Goal: Information Seeking & Learning: Understand process/instructions

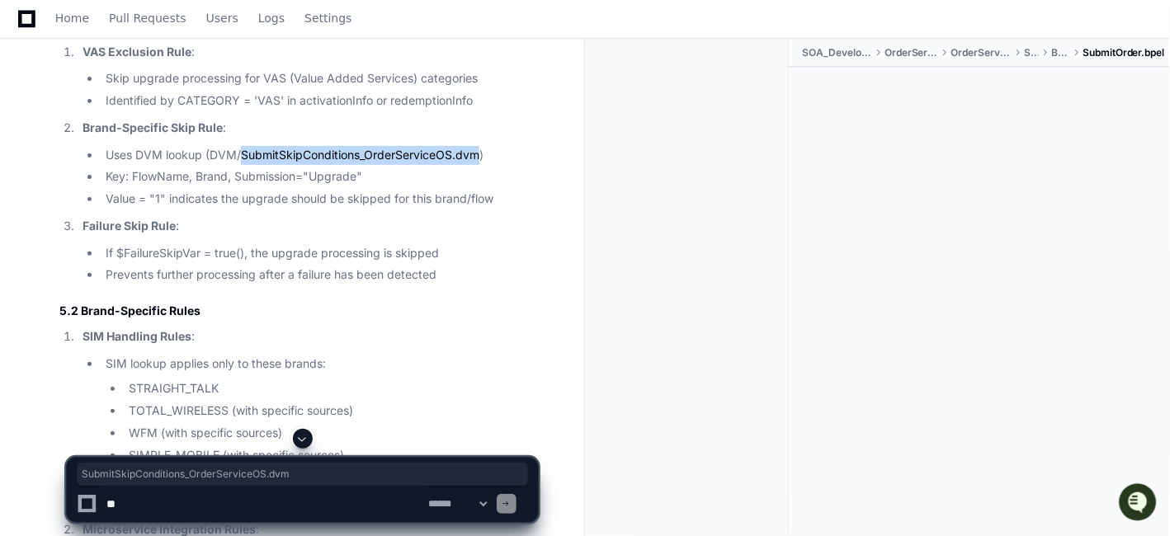
scroll to position [15875, 0]
click at [439, 111] on li "Identified by CATEGORY = 'VAS' in activationInfo or redemptionInfo" at bounding box center [319, 101] width 437 height 19
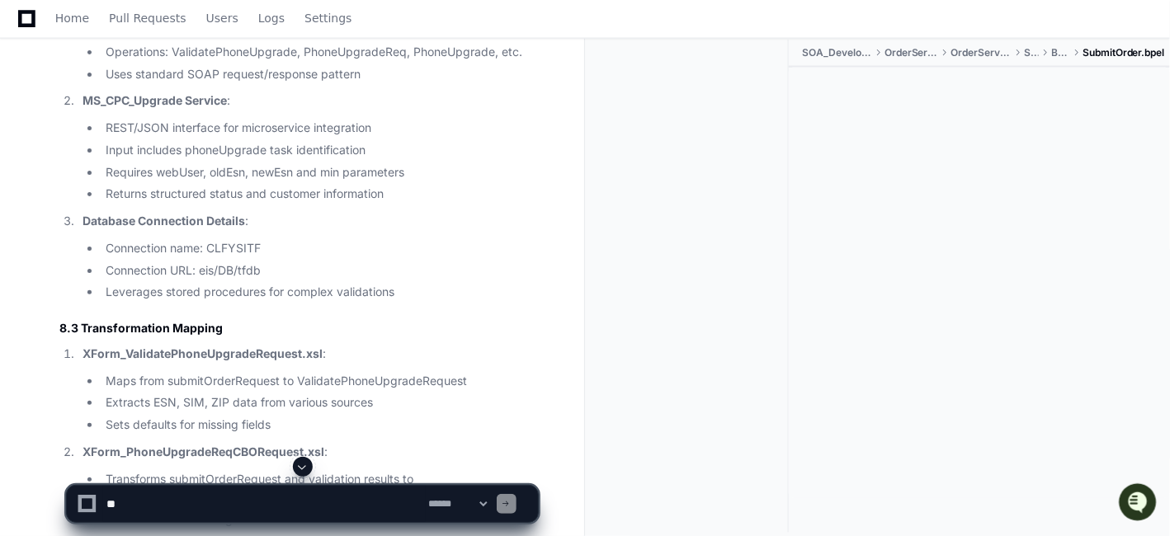
scroll to position [18918, 0]
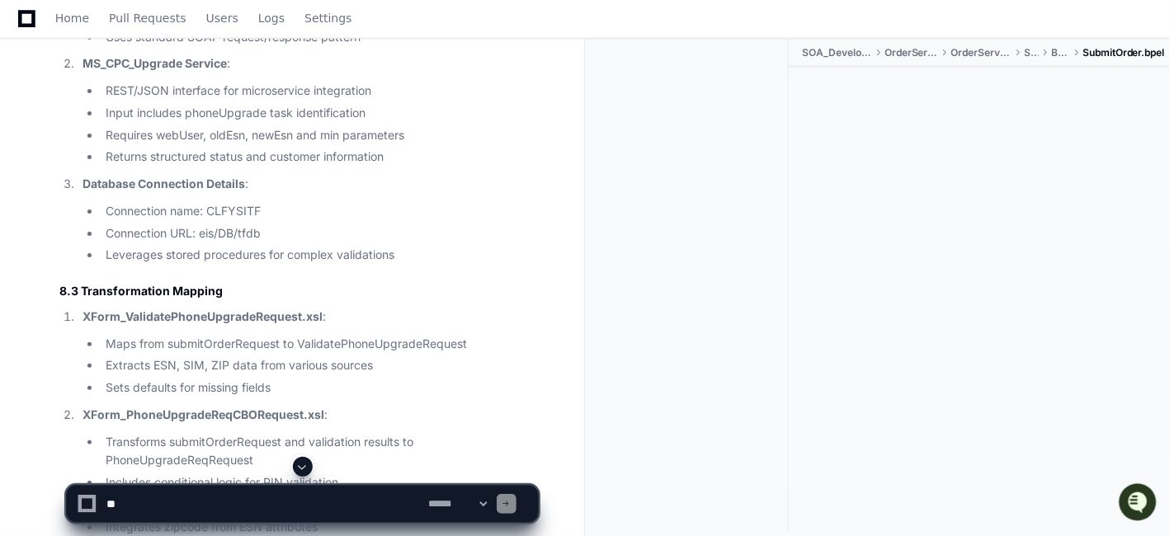
click at [486, 167] on li "Returns structured status and customer information" at bounding box center [319, 157] width 437 height 19
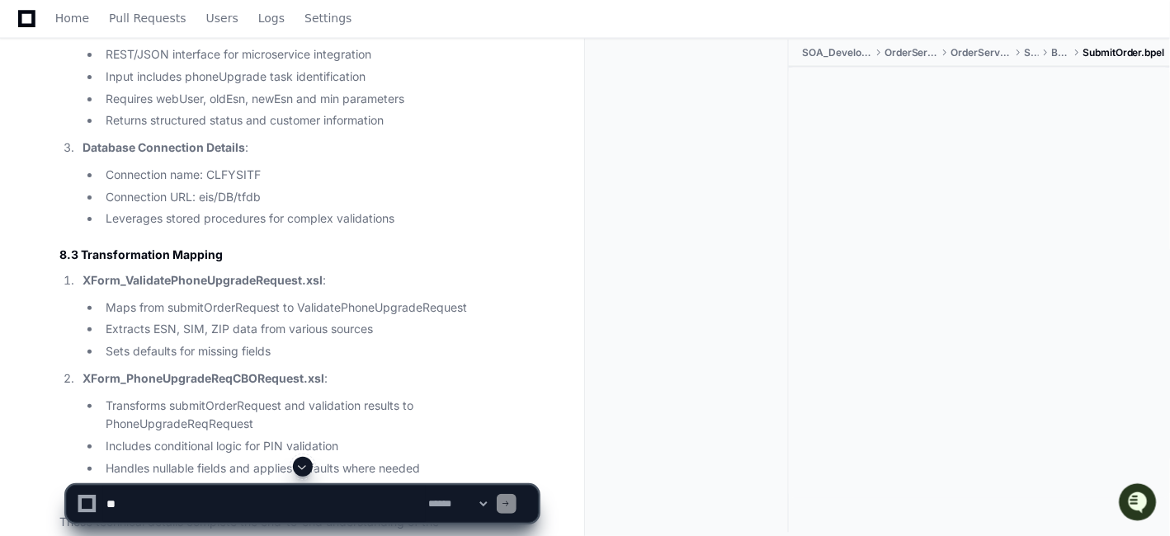
scroll to position [19175, 0]
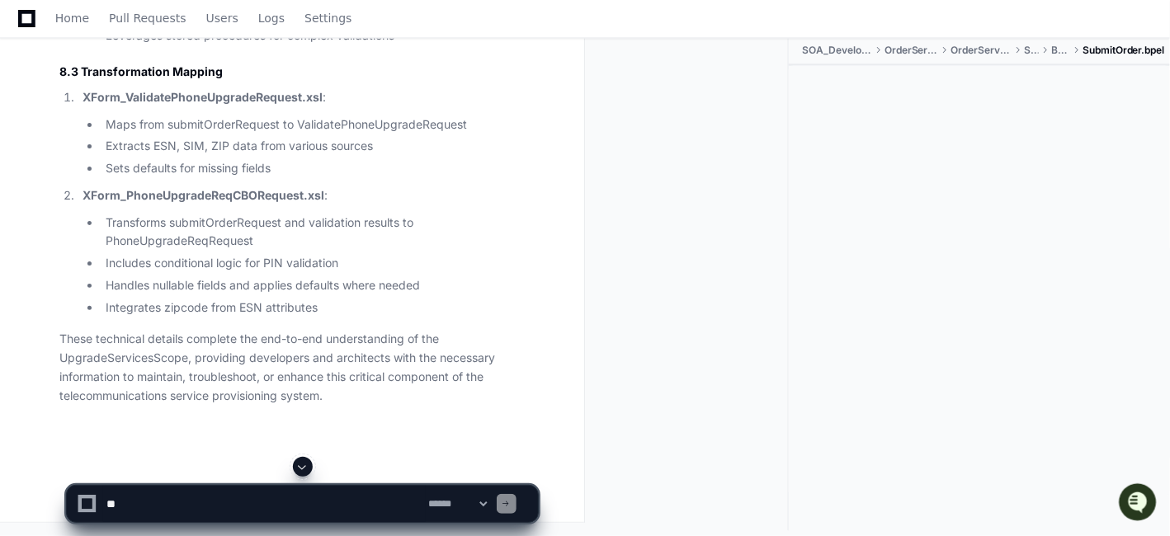
click at [483, 156] on li "Extracts ESN, SIM, ZIP data from various sources" at bounding box center [319, 146] width 437 height 19
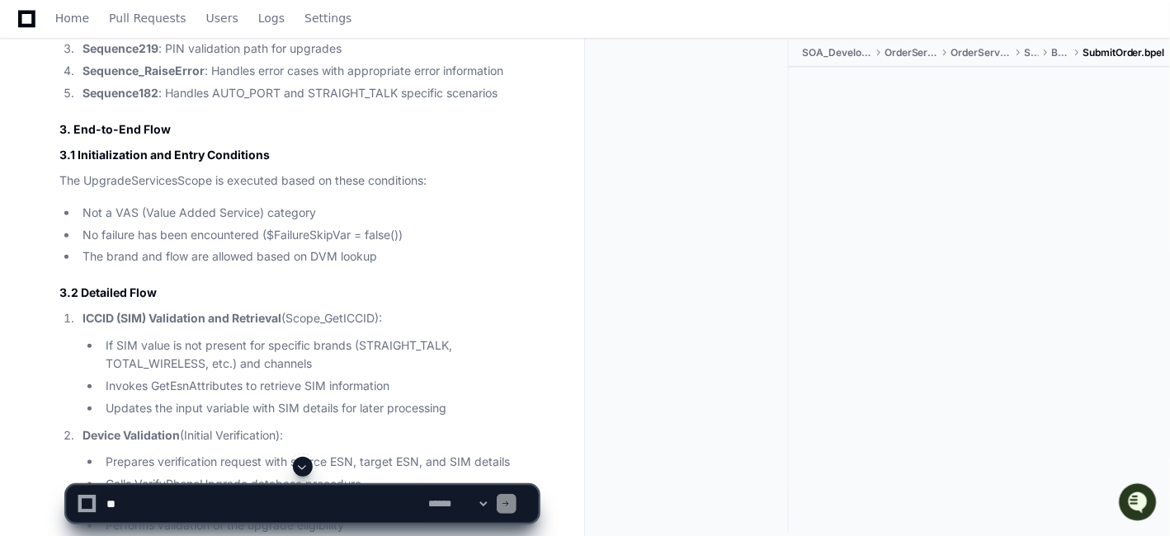
scroll to position [14216, 0]
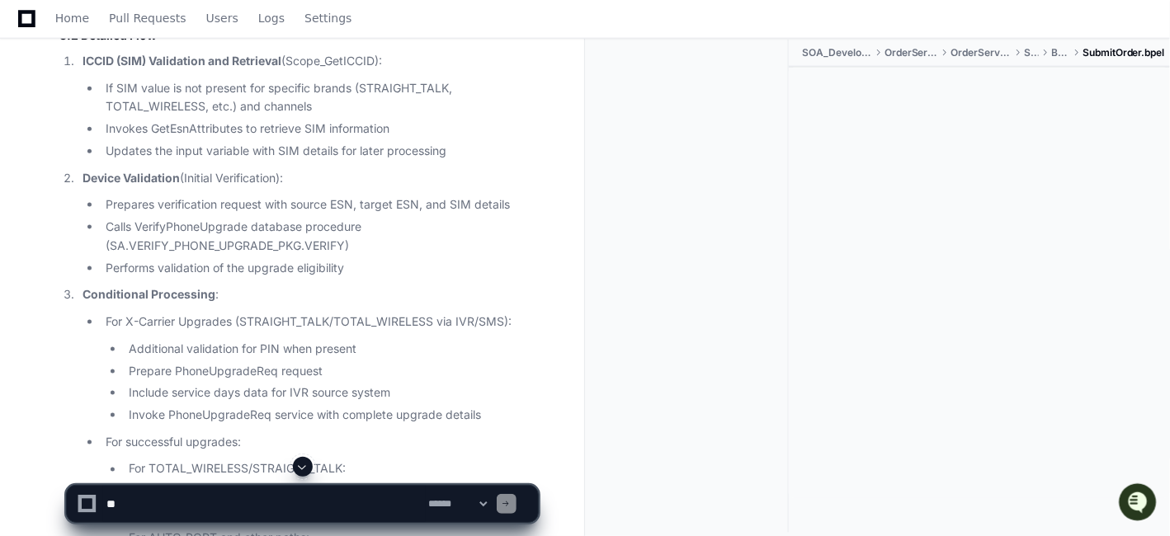
click at [862, 208] on div at bounding box center [979, 283] width 381 height 431
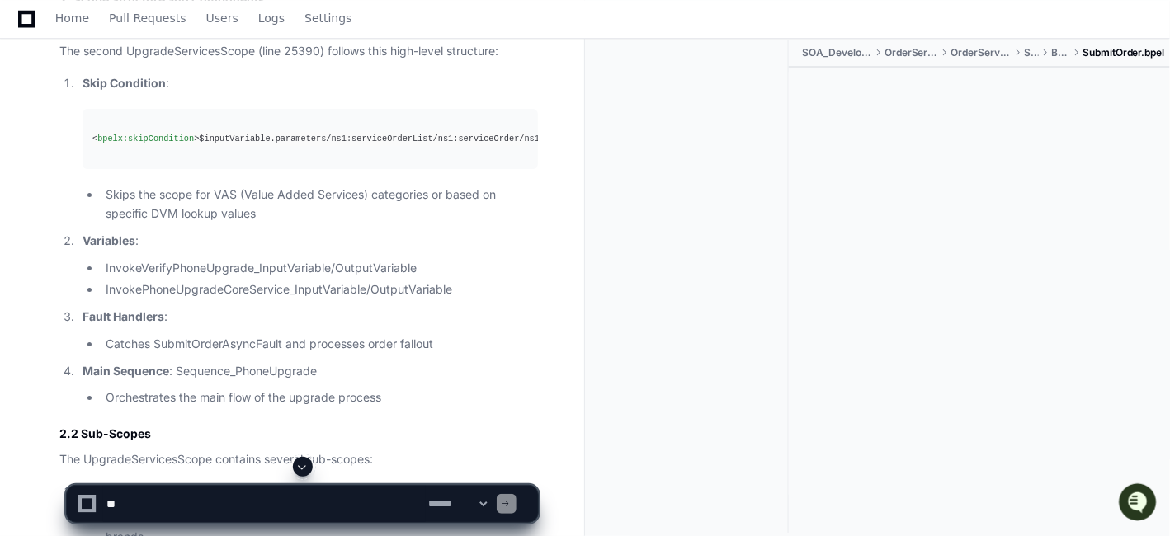
scroll to position [13116, 0]
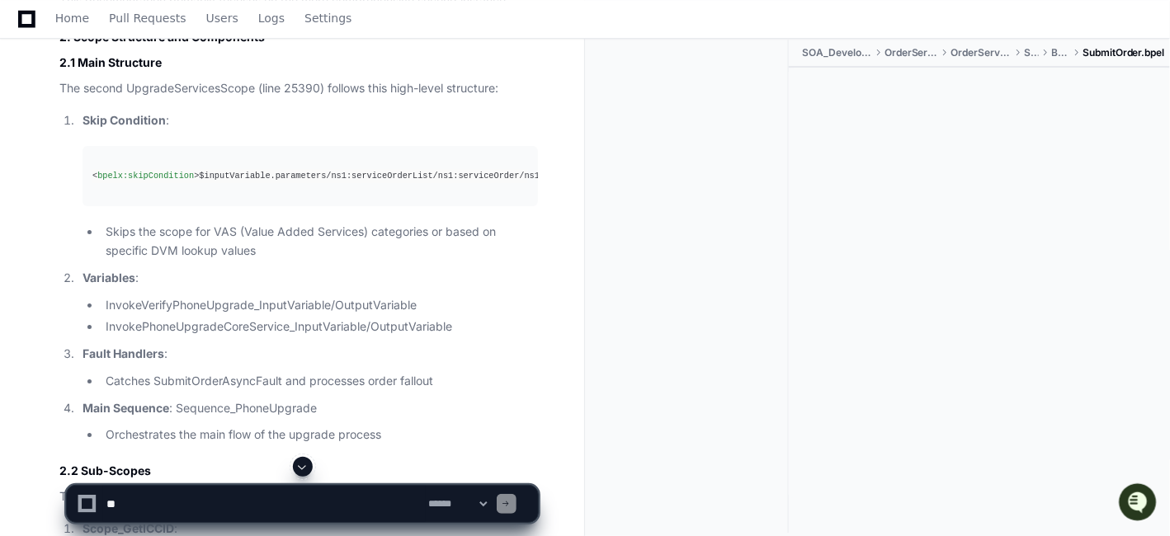
click at [353, 206] on pre "< bpelx:skipCondition > $inputVariable.parameters/ns1:serviceOrderList/ns1:serv…" at bounding box center [309, 176] width 455 height 60
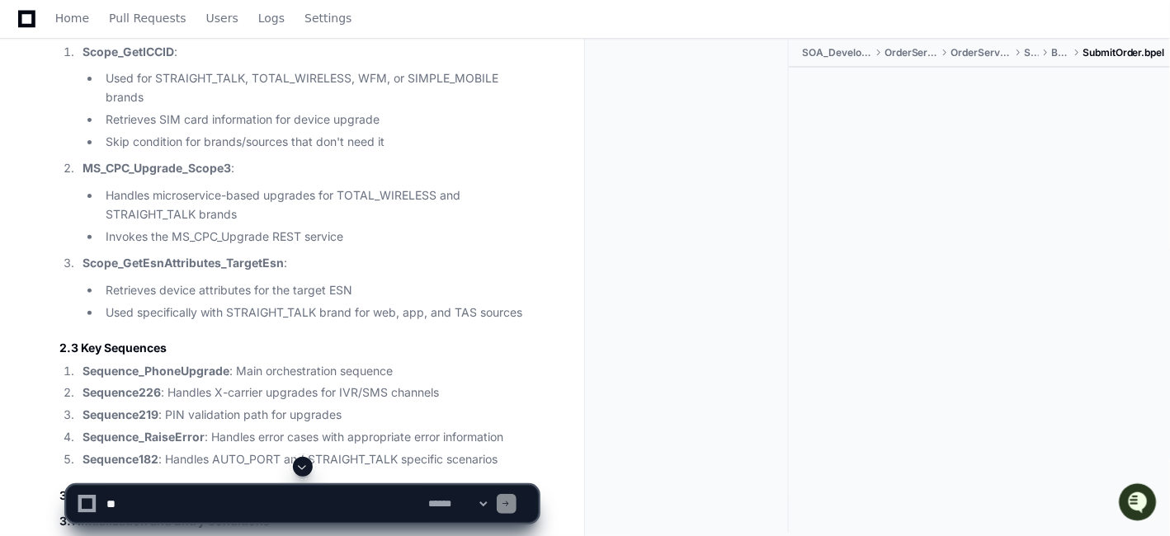
scroll to position [13666, 0]
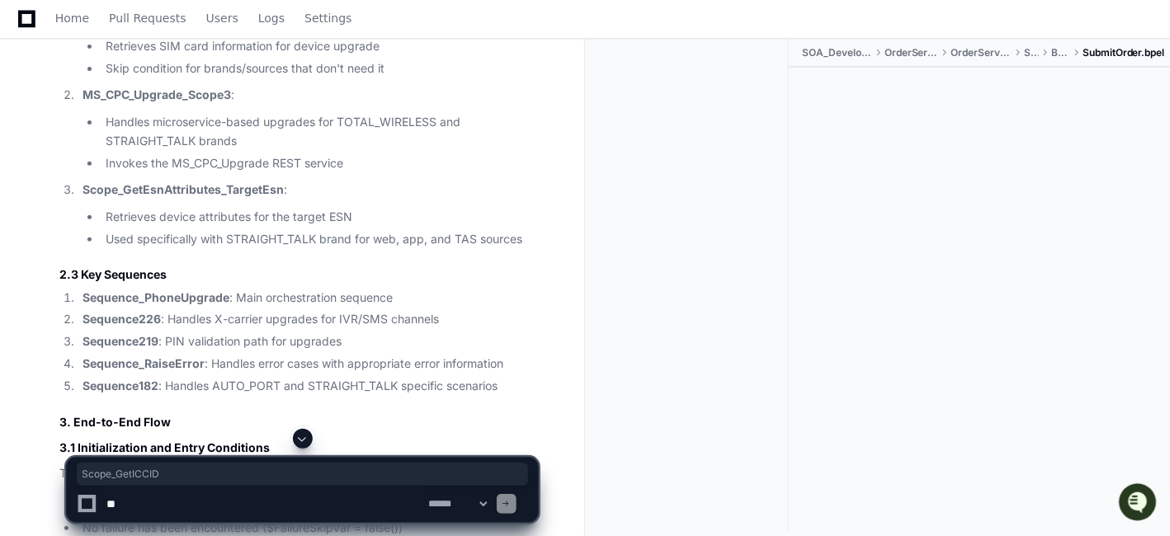
copy strong "Scope_GetICCID"
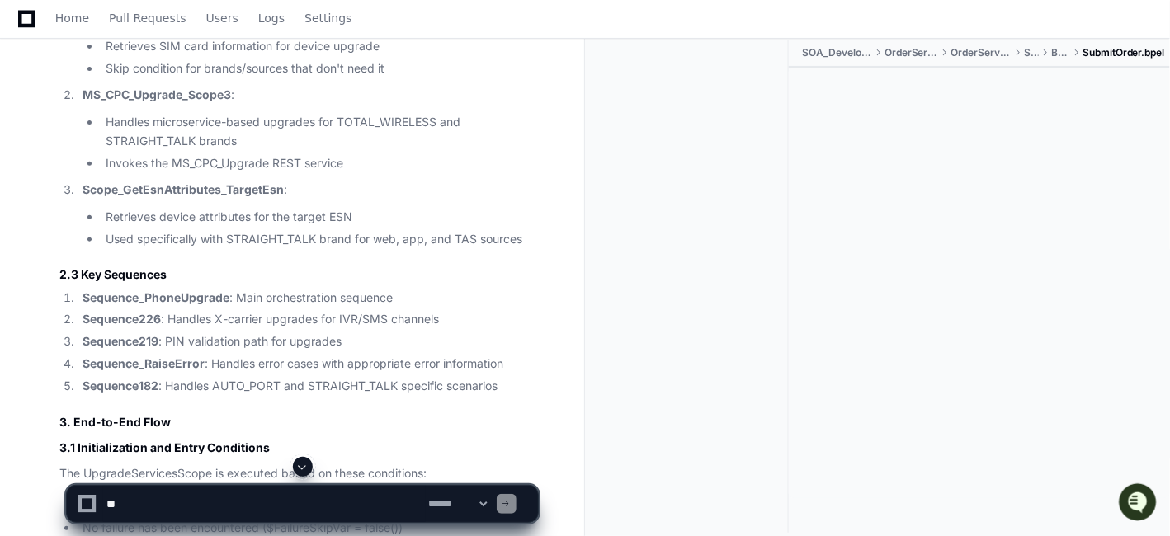
click at [320, 105] on p "MS_CPC_Upgrade_Scope3 :" at bounding box center [309, 95] width 455 height 19
click at [310, 34] on li "Used for STRAIGHT_TALK, TOTAL_WIRELESS, WFM, or SIMPLE_MOBILE brands" at bounding box center [319, 15] width 437 height 38
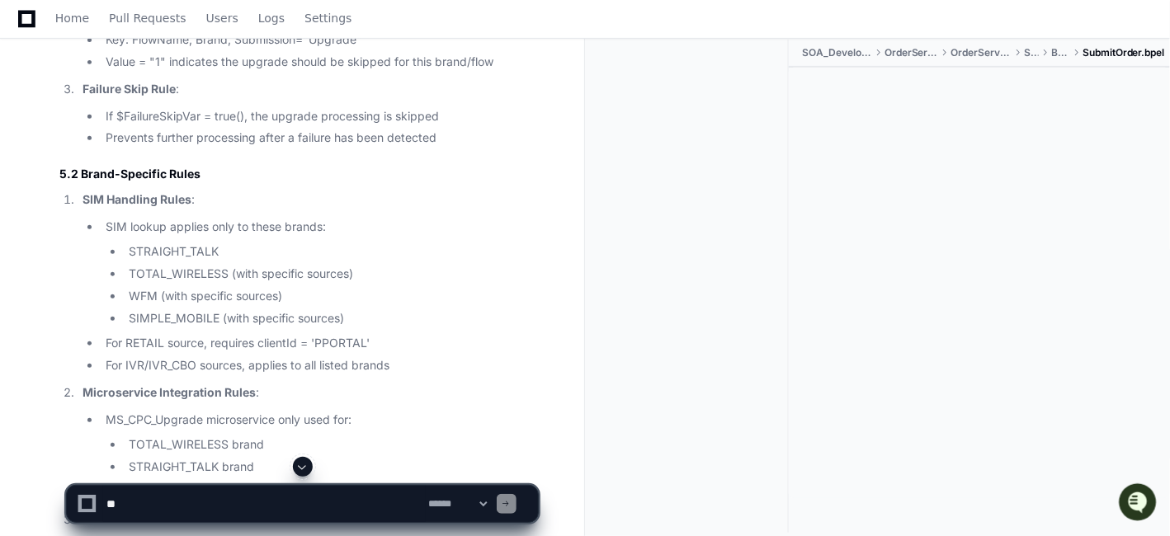
scroll to position [16232, 0]
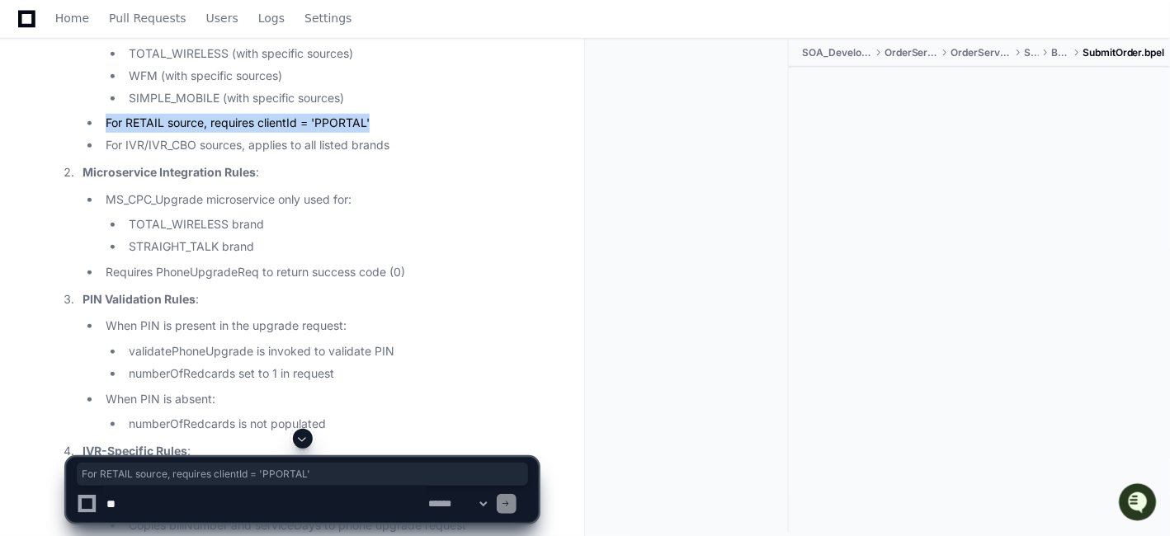
drag, startPoint x: 377, startPoint y: 257, endPoint x: 227, endPoint y: 246, distance: 150.6
click at [71, 261] on ol "SIM Handling Rules : SIM lookup applies only to these brands: STRAIGHT_TALK TOT…" at bounding box center [298, 287] width 478 height 635
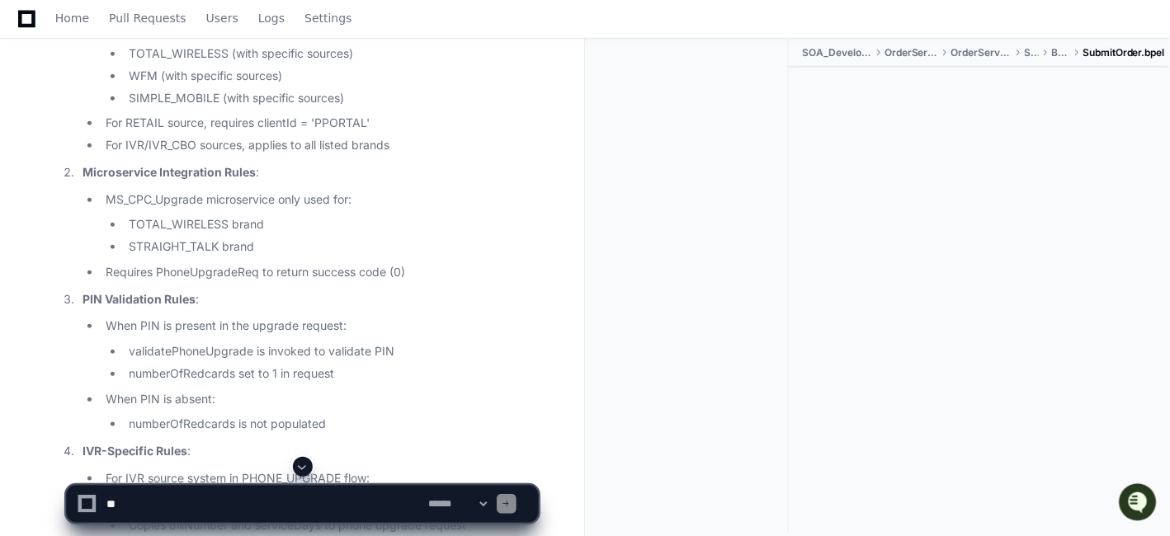
click at [413, 108] on li "SIMPLE_MOBILE (with specific sources)" at bounding box center [331, 98] width 414 height 19
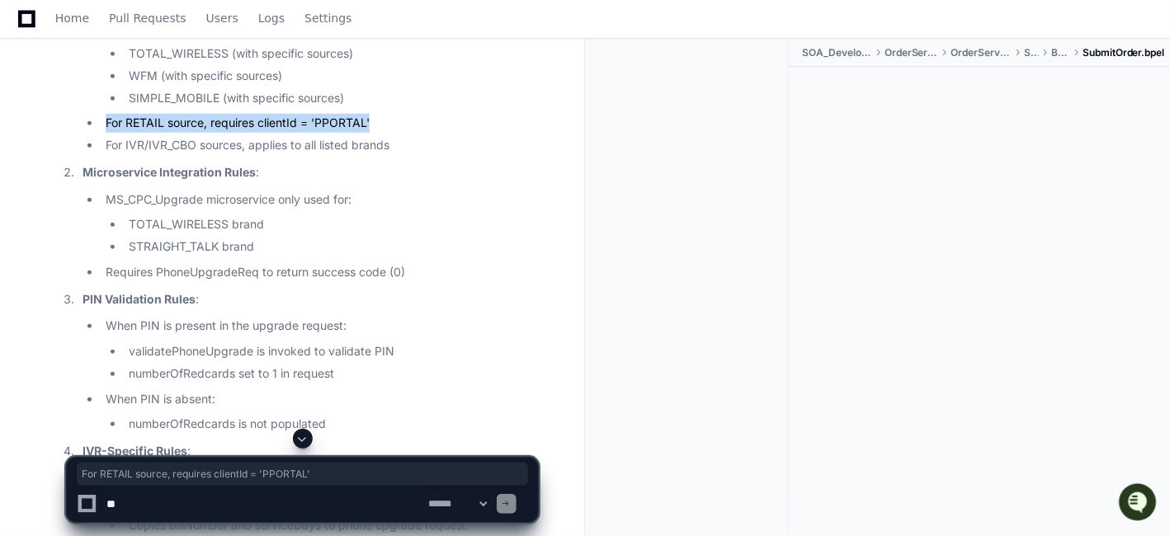
drag, startPoint x: 389, startPoint y: 256, endPoint x: 76, endPoint y: 258, distance: 312.6
click at [76, 258] on ol "SIM Handling Rules : SIM lookup applies only to these brands: STRAIGHT_TALK TOT…" at bounding box center [298, 287] width 478 height 635
click at [358, 133] on li "For RETAIL source, requires clientId = 'PPORTAL'" at bounding box center [319, 123] width 437 height 19
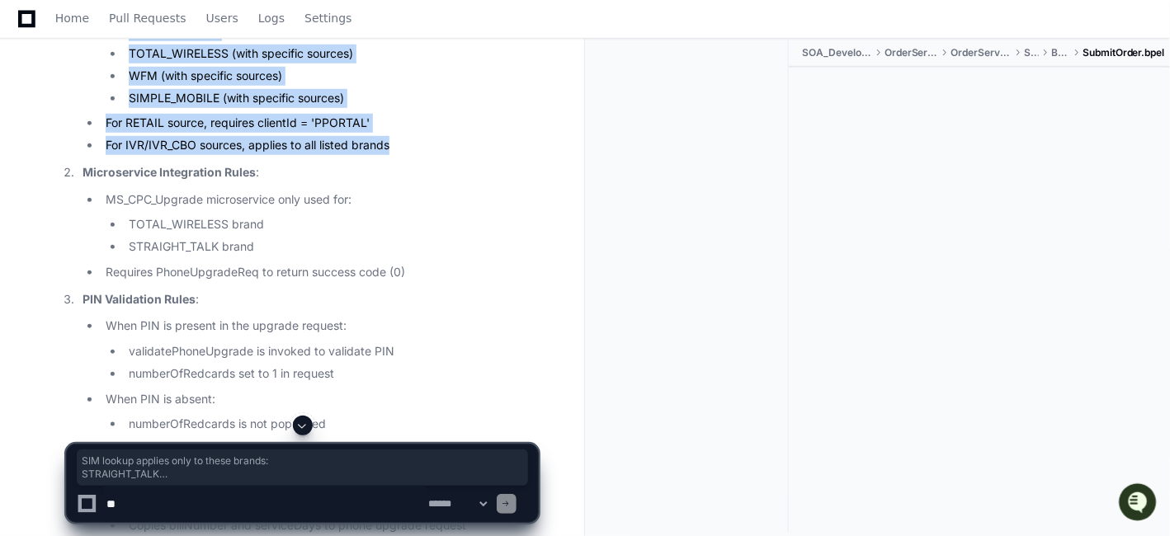
drag, startPoint x: 428, startPoint y: 290, endPoint x: 44, endPoint y: 141, distance: 412.4
click at [393, 64] on li "TOTAL_WIRELESS (with specific sources)" at bounding box center [331, 54] width 414 height 19
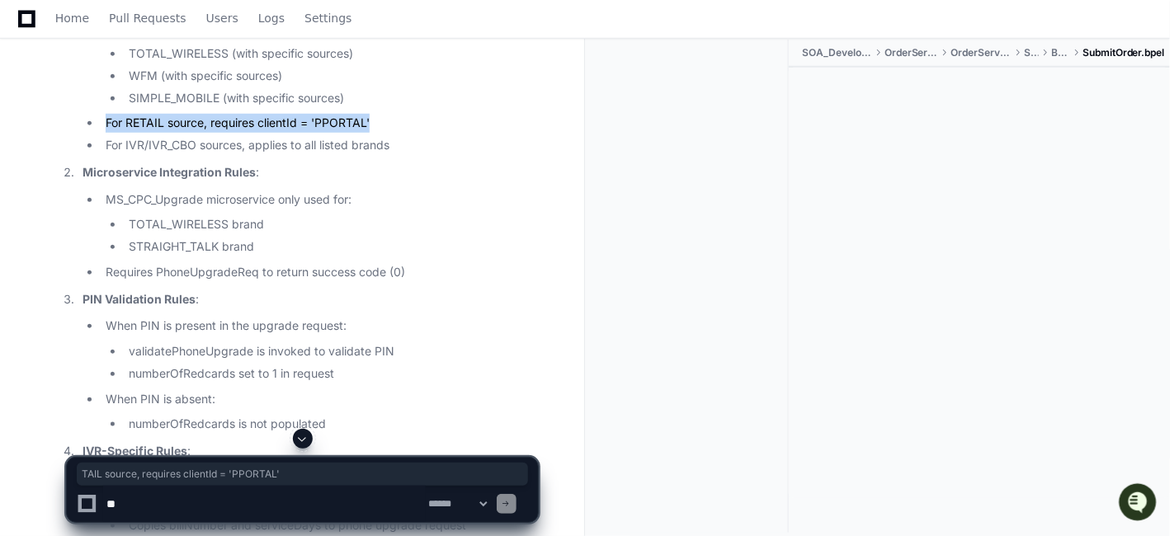
drag, startPoint x: 399, startPoint y: 258, endPoint x: 169, endPoint y: 262, distance: 230.2
click at [64, 262] on ol "SIM Handling Rules : SIM lookup applies only to these brands: STRAIGHT_TALK TOT…" at bounding box center [298, 287] width 478 height 635
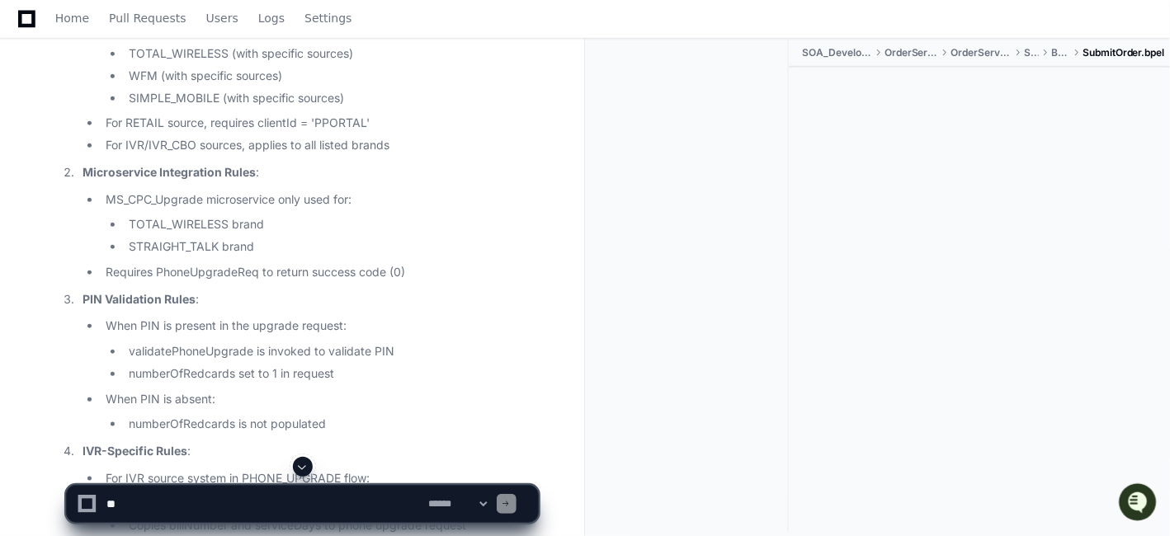
click at [261, 155] on ul "SIM lookup applies only to these brands: STRAIGHT_TALK TOTAL_WIRELESS (with spe…" at bounding box center [309, 77] width 455 height 158
click at [180, 155] on li "For IVR/IVR_CBO sources, applies to all listed brands" at bounding box center [319, 145] width 437 height 19
click at [177, 155] on li "For IVR/IVR_CBO sources, applies to all listed brands" at bounding box center [319, 145] width 437 height 19
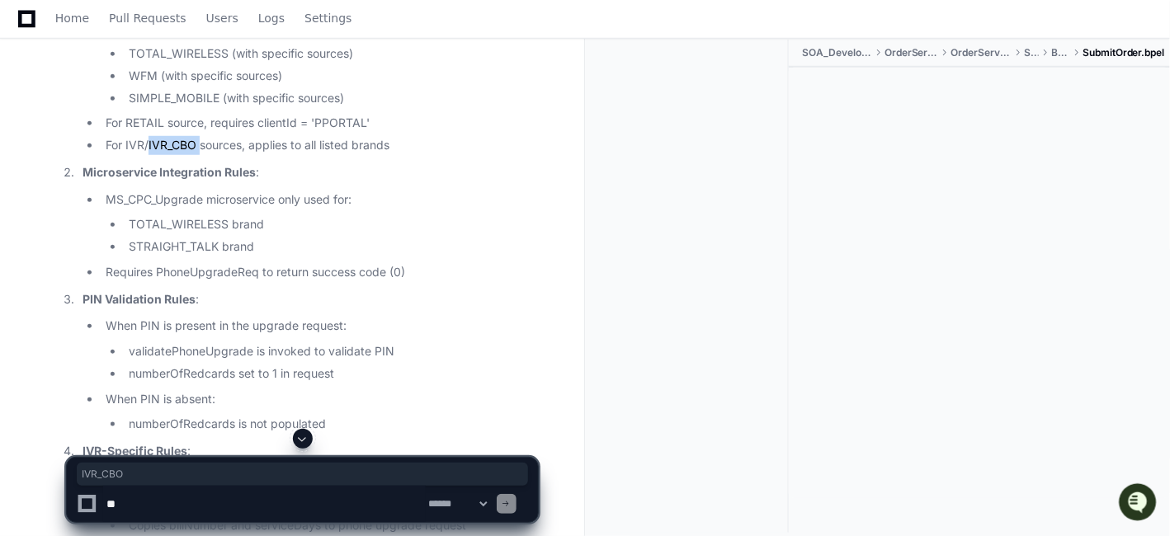
click at [177, 155] on li "For IVR/IVR_CBO sources, applies to all listed brands" at bounding box center [319, 145] width 437 height 19
click at [302, 155] on li "For IVR/IVR_CBO sources, applies to all listed brands" at bounding box center [319, 145] width 437 height 19
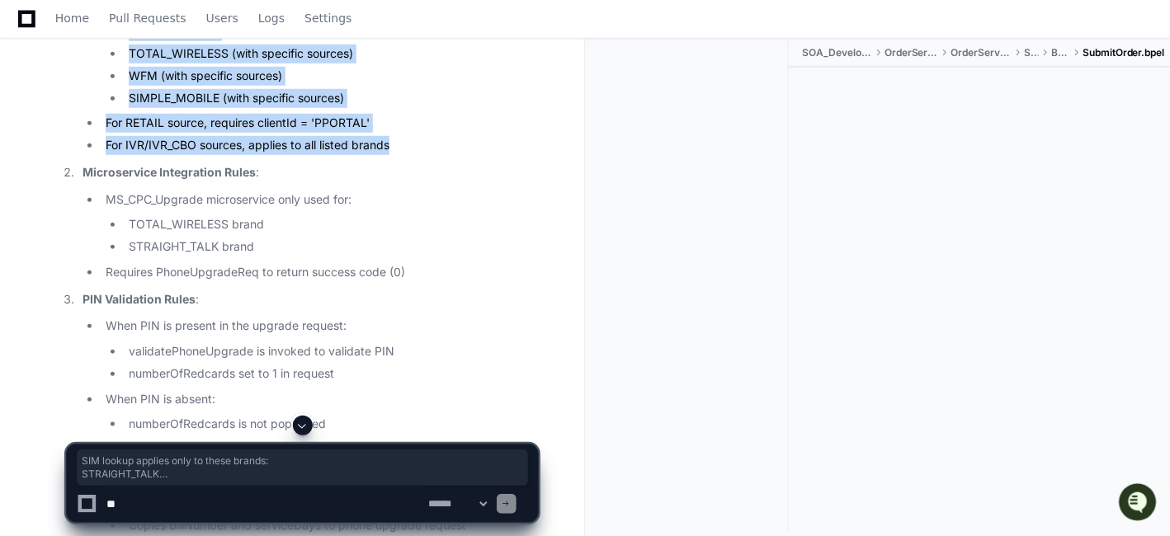
drag, startPoint x: 400, startPoint y: 285, endPoint x: 50, endPoint y: 130, distance: 382.3
click at [523, 86] on li "WFM (with specific sources)" at bounding box center [331, 76] width 414 height 19
